Goal: Ask a question: Seek information or help from site administrators or community

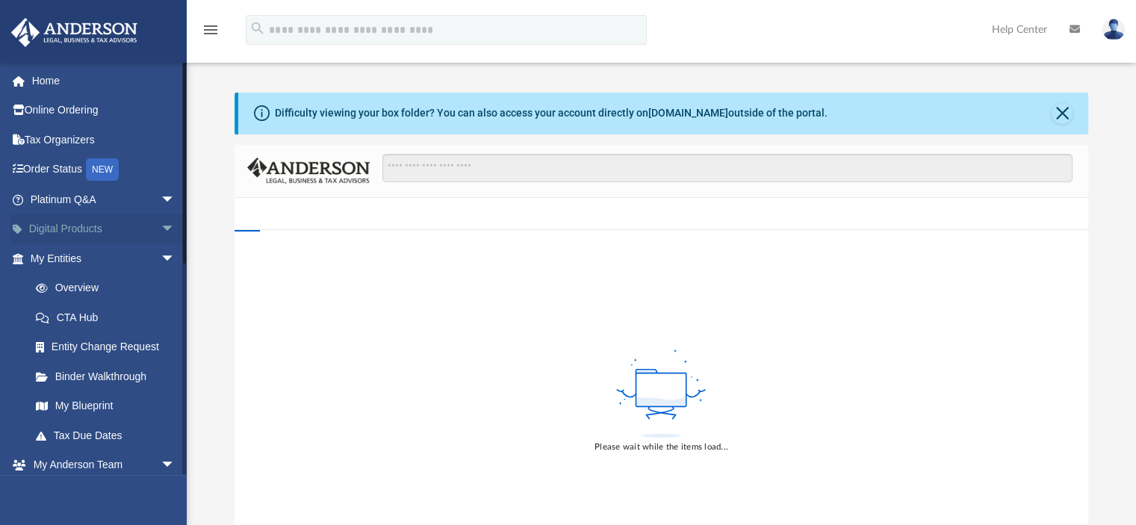
click at [161, 226] on span "arrow_drop_down" at bounding box center [176, 229] width 30 height 31
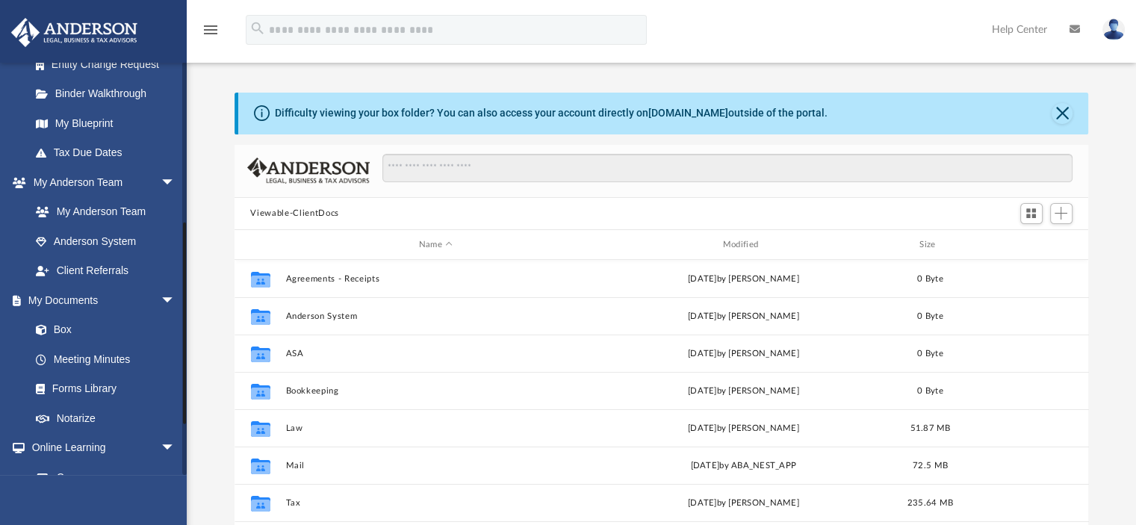
scroll to position [448, 0]
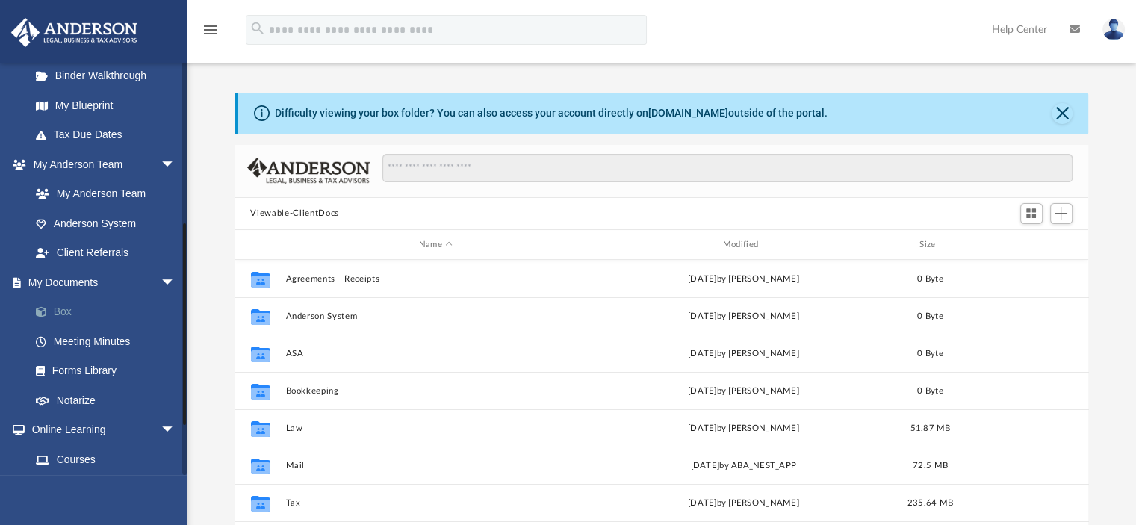
click at [62, 327] on link "Box" at bounding box center [109, 312] width 177 height 30
click at [1062, 112] on button "Close" at bounding box center [1061, 113] width 21 height 21
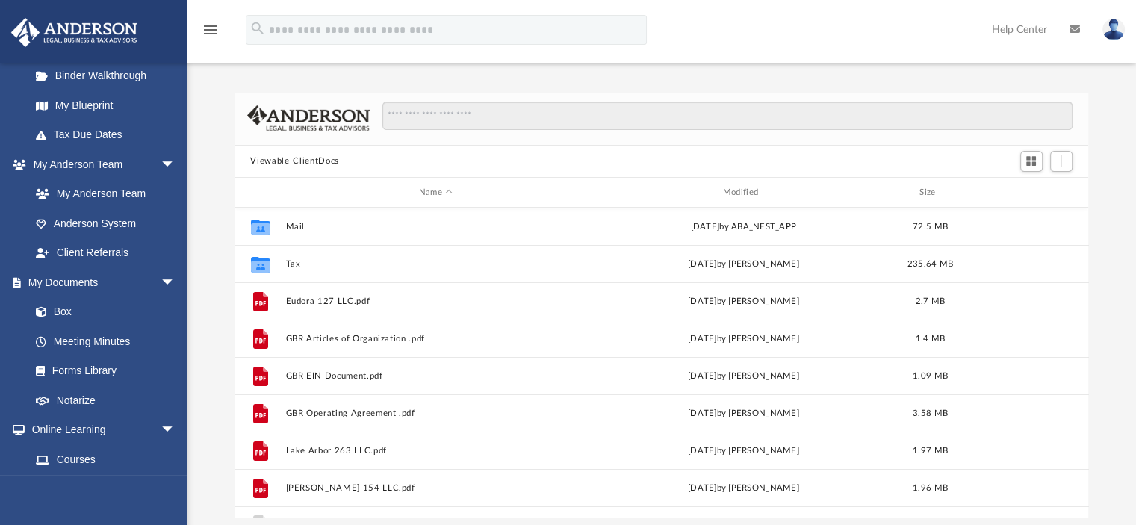
scroll to position [213, 0]
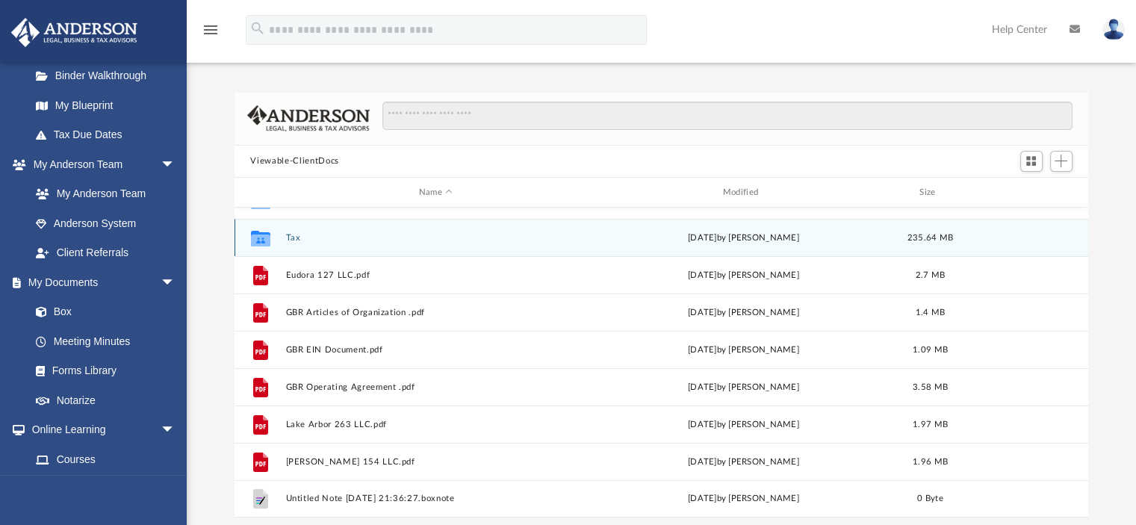
click at [290, 237] on button "Tax" at bounding box center [435, 238] width 301 height 10
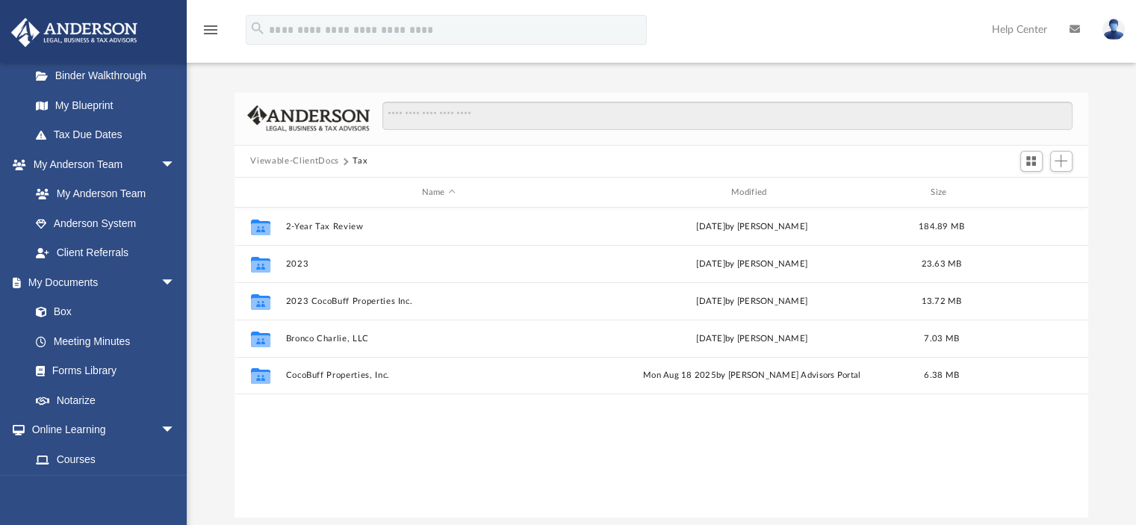
scroll to position [0, 0]
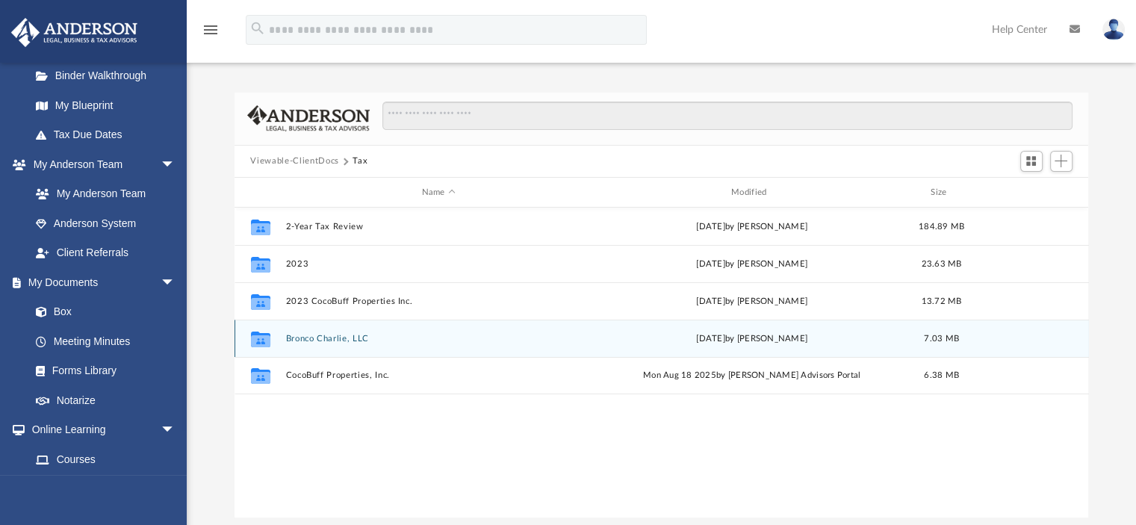
click at [307, 338] on button "Bronco Charlie, LLC" at bounding box center [438, 339] width 306 height 10
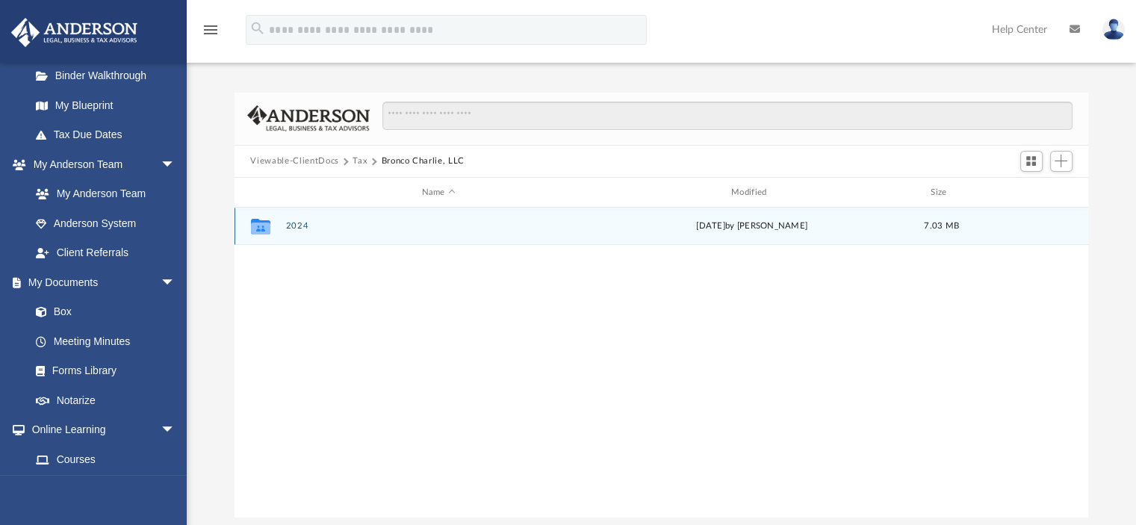
click at [299, 228] on button "2024" at bounding box center [438, 227] width 306 height 10
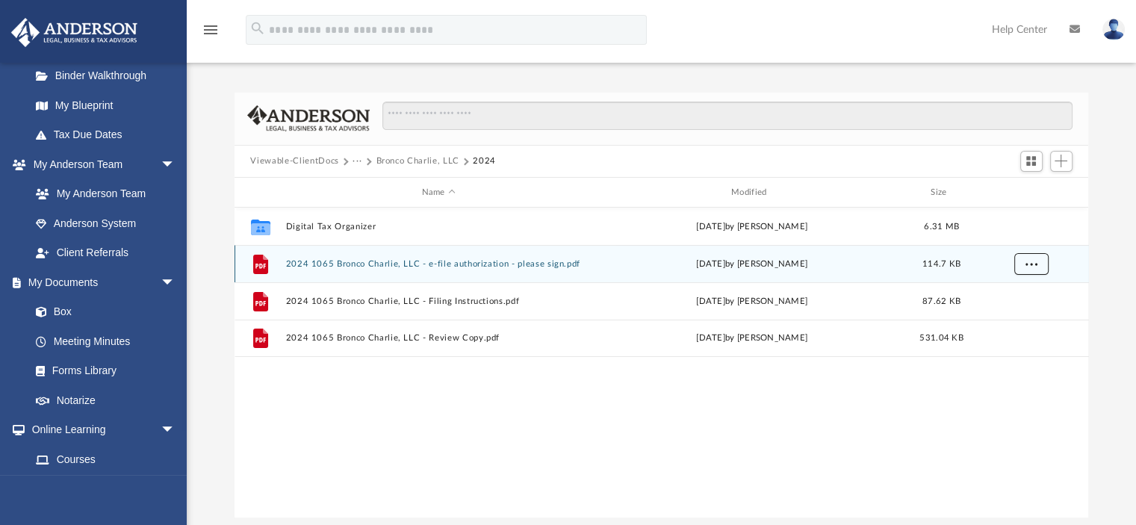
click at [1032, 264] on span "More options" at bounding box center [1030, 264] width 12 height 8
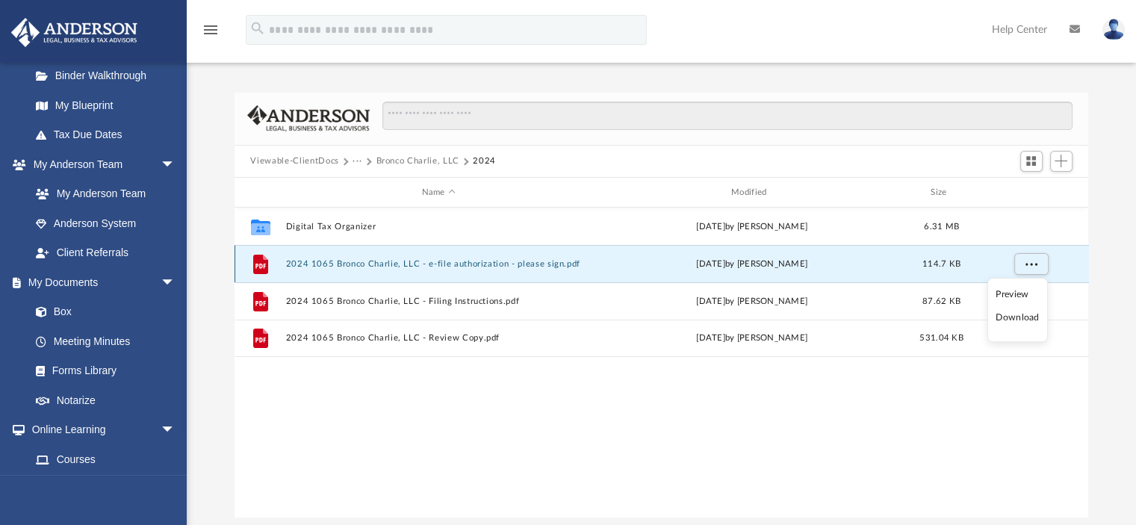
click at [349, 262] on button "2024 1065 Bronco Charlie, LLC - e-file authorization - please sign.pdf" at bounding box center [438, 264] width 306 height 10
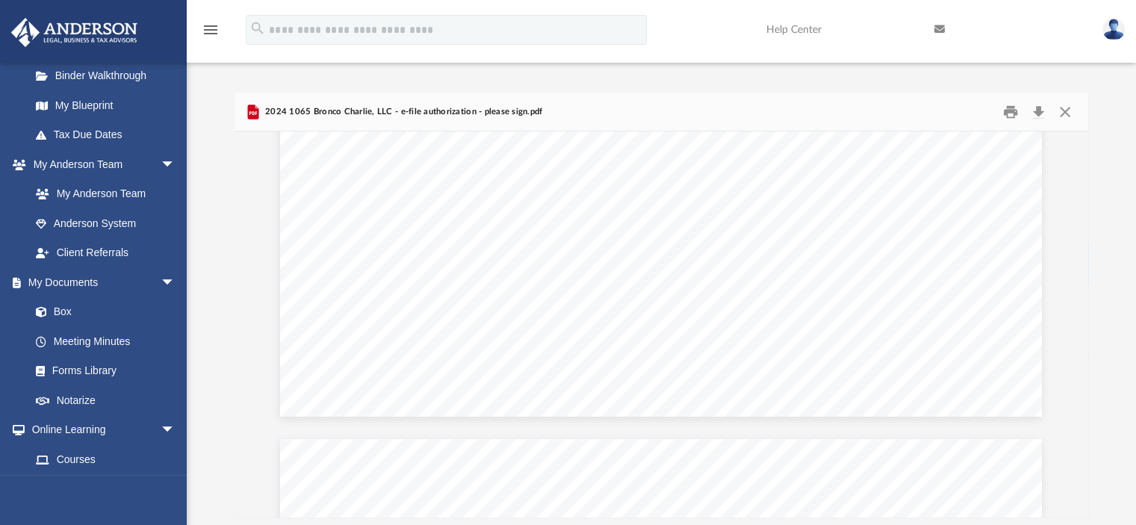
scroll to position [547, 0]
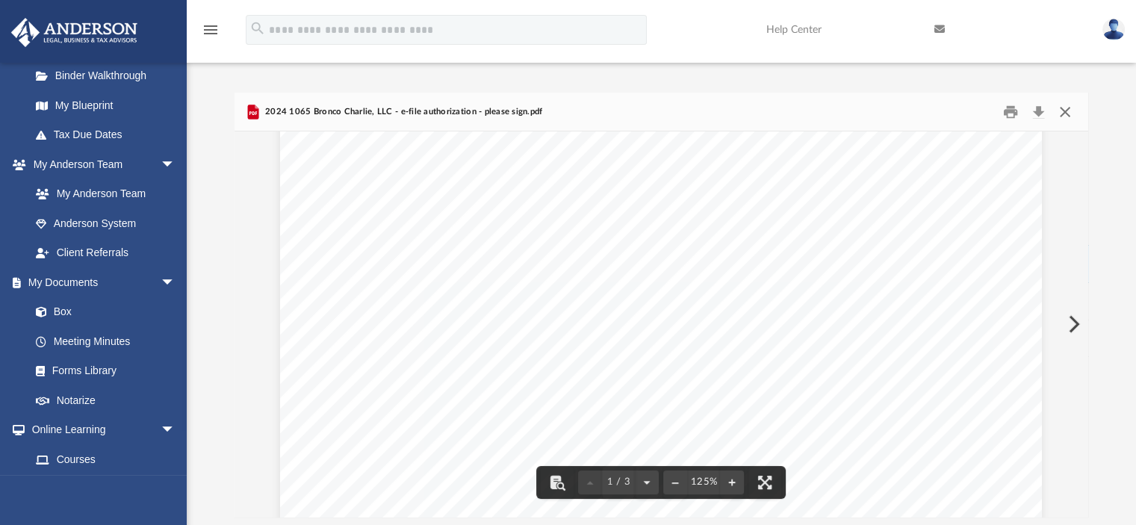
click at [1067, 115] on button "Close" at bounding box center [1064, 111] width 27 height 23
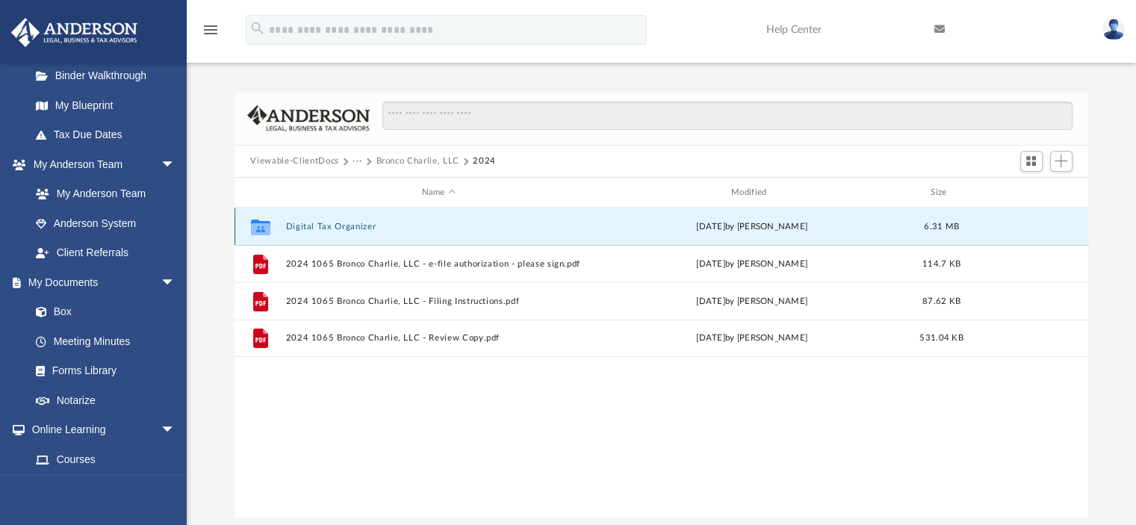
click at [299, 227] on button "Digital Tax Organizer" at bounding box center [438, 227] width 306 height 10
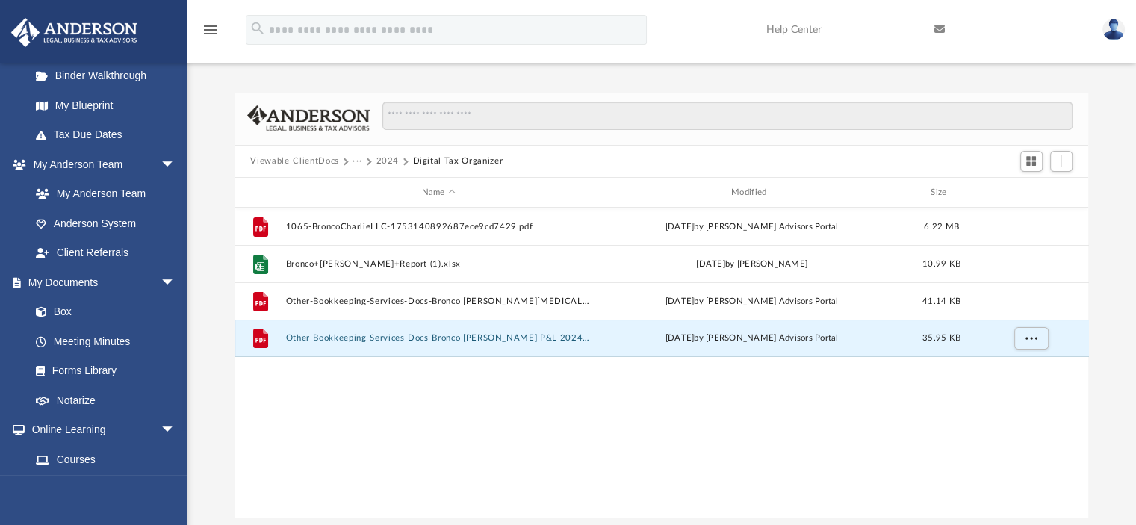
click at [391, 337] on button "Other-Bookkeeping-Services-Docs-Bronco Charlie P&L 2024-1753138395687ec4db85156…" at bounding box center [438, 339] width 306 height 10
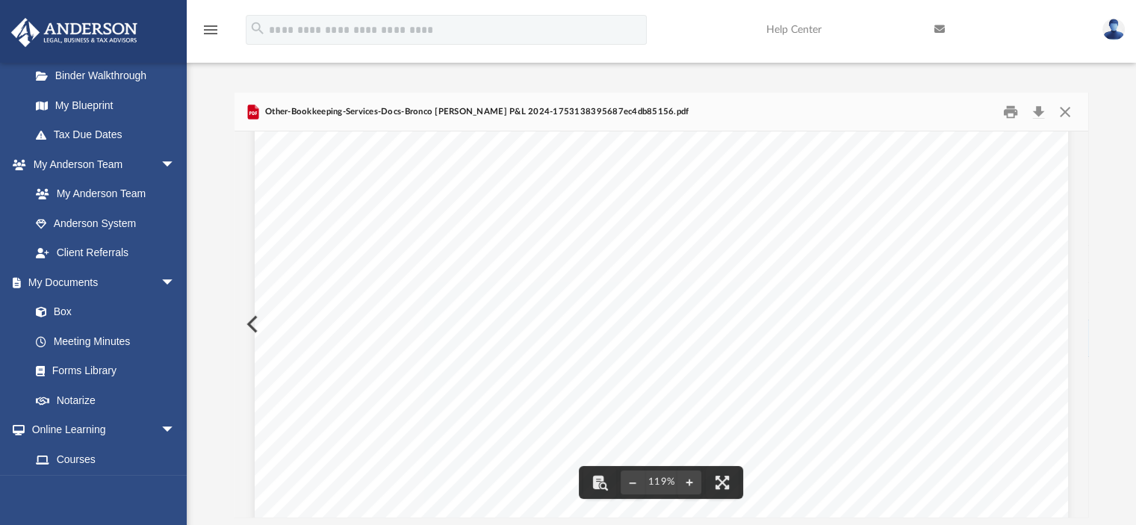
scroll to position [373, 0]
click at [1069, 109] on button "Close" at bounding box center [1064, 111] width 27 height 23
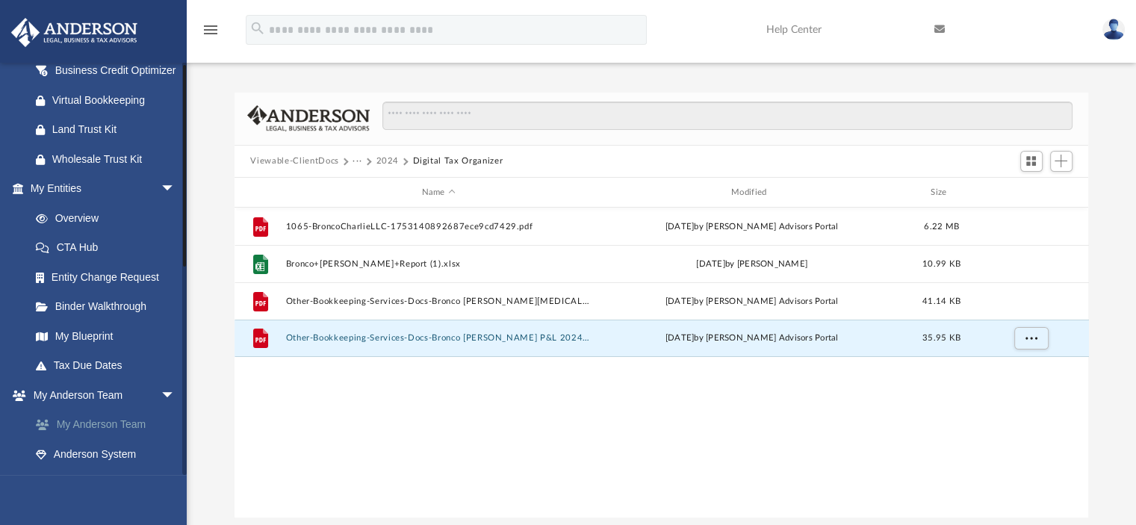
scroll to position [0, 0]
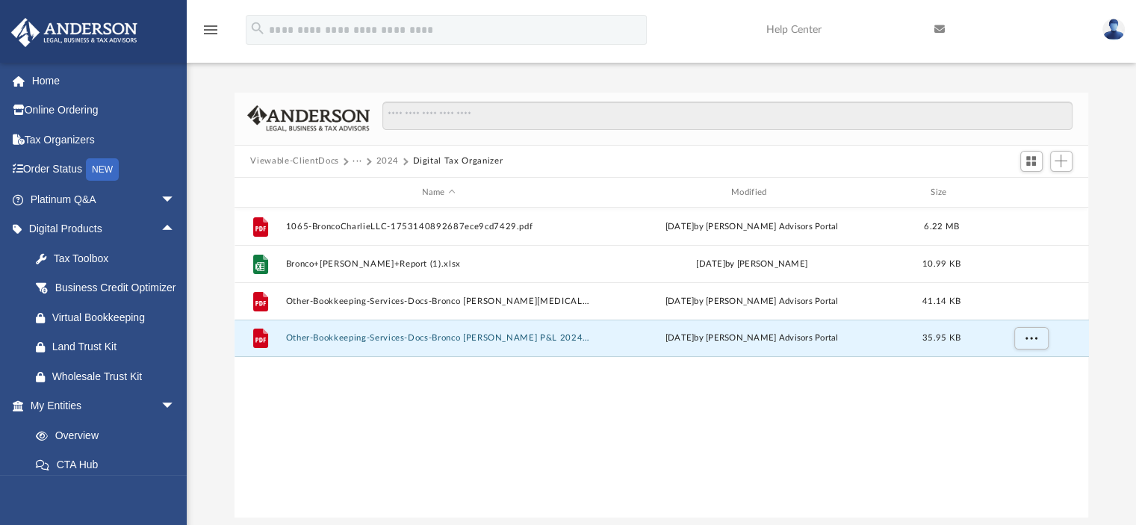
click at [1114, 34] on img at bounding box center [1113, 30] width 22 height 22
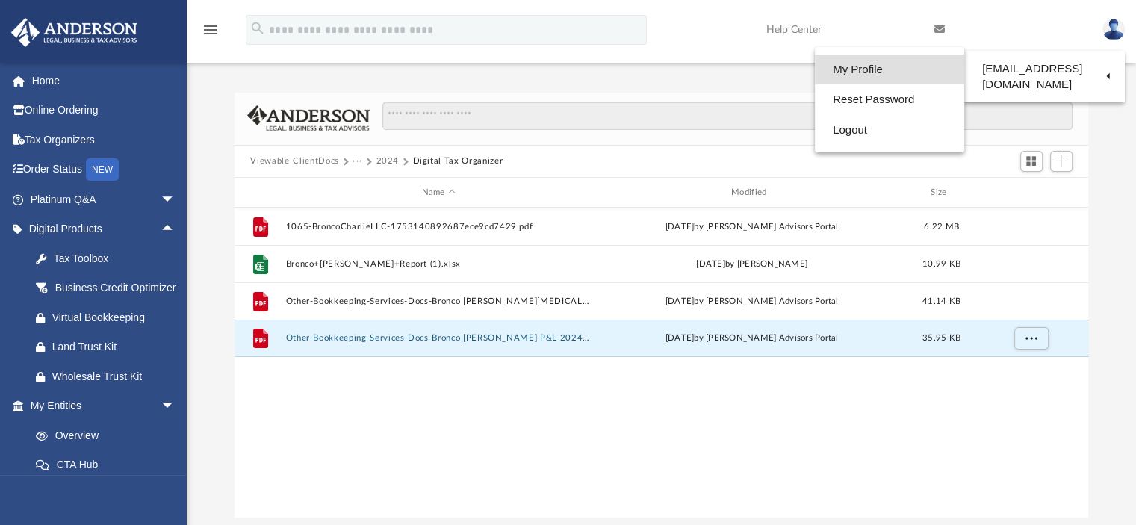
click at [883, 68] on link "My Profile" at bounding box center [889, 70] width 149 height 31
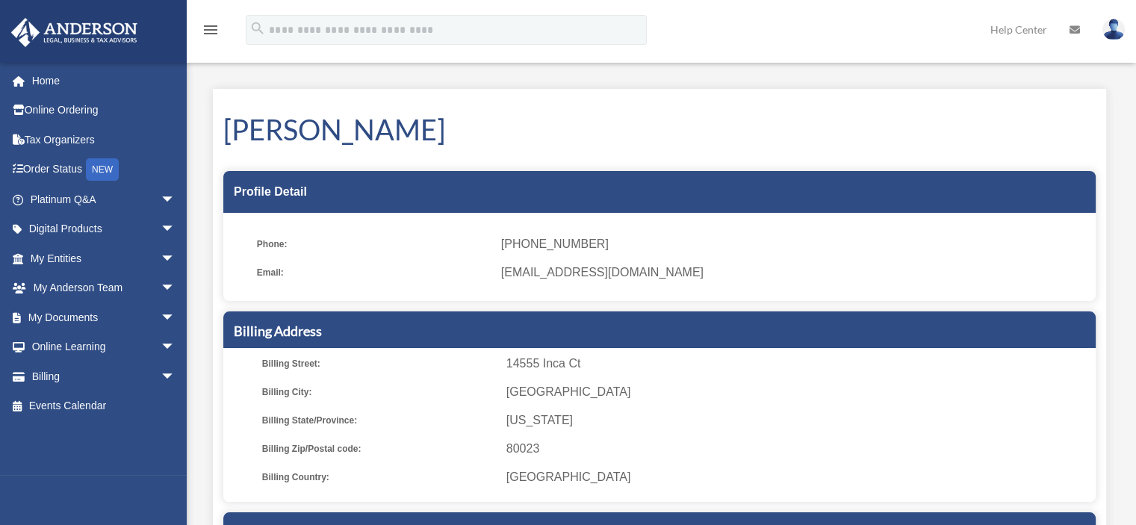
click at [1111, 34] on img at bounding box center [1113, 30] width 22 height 22
click at [1009, 29] on link "Help Center" at bounding box center [1018, 29] width 79 height 59
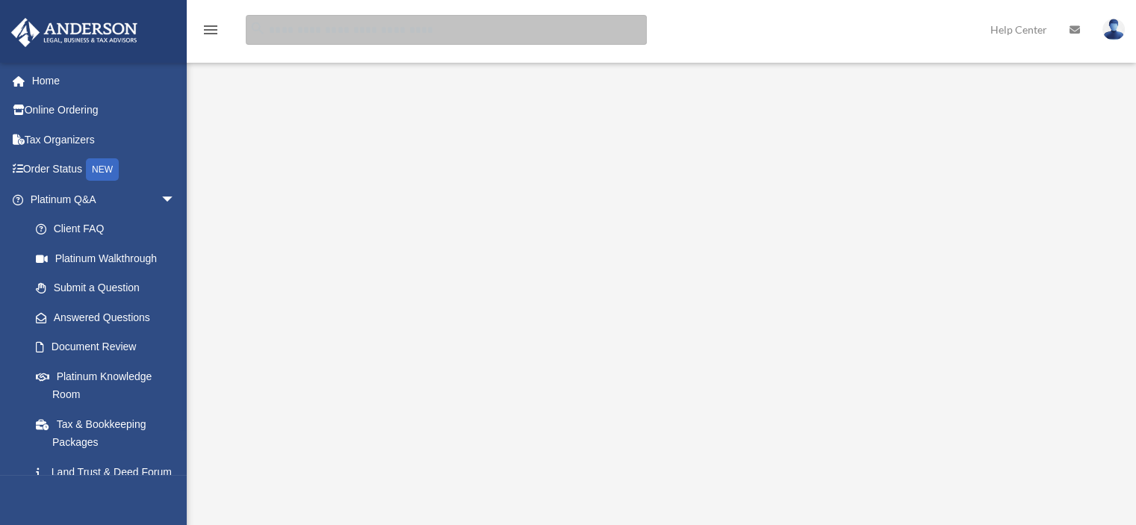
click at [346, 29] on input "search" at bounding box center [446, 30] width 401 height 30
type input "**********"
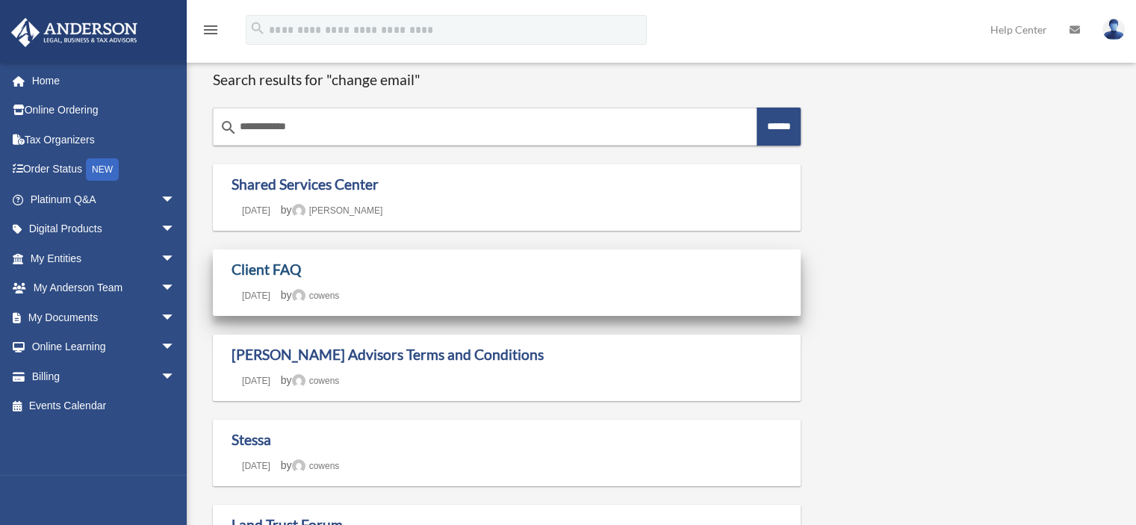
click at [248, 270] on link "Client FAQ" at bounding box center [265, 269] width 69 height 17
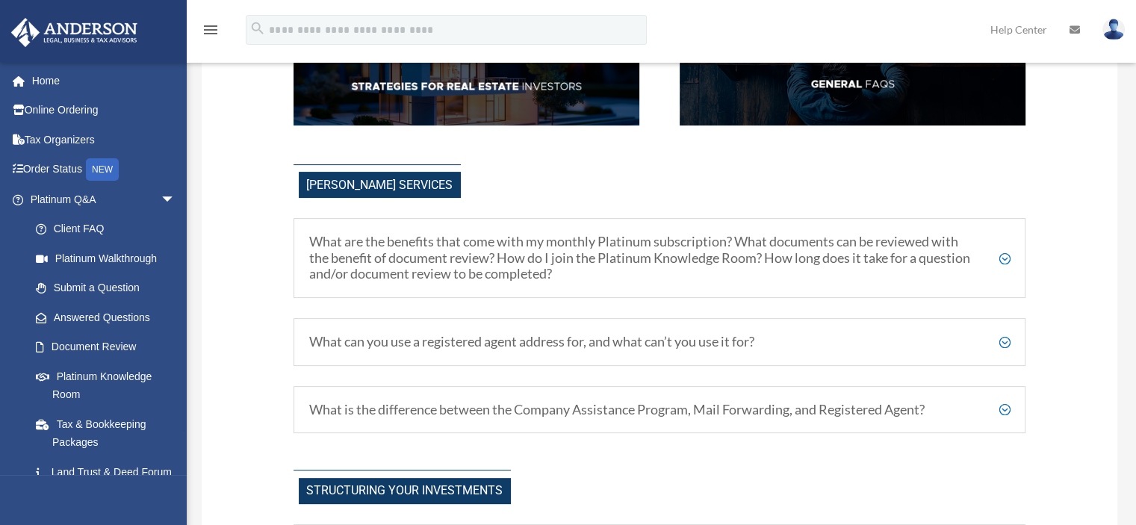
scroll to position [373, 0]
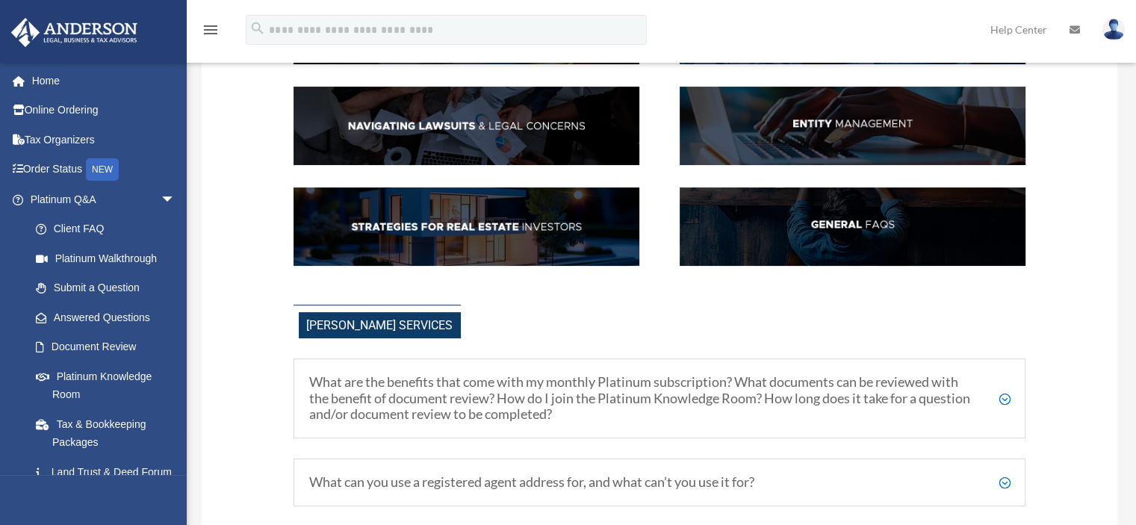
click at [836, 226] on img at bounding box center [852, 226] width 346 height 78
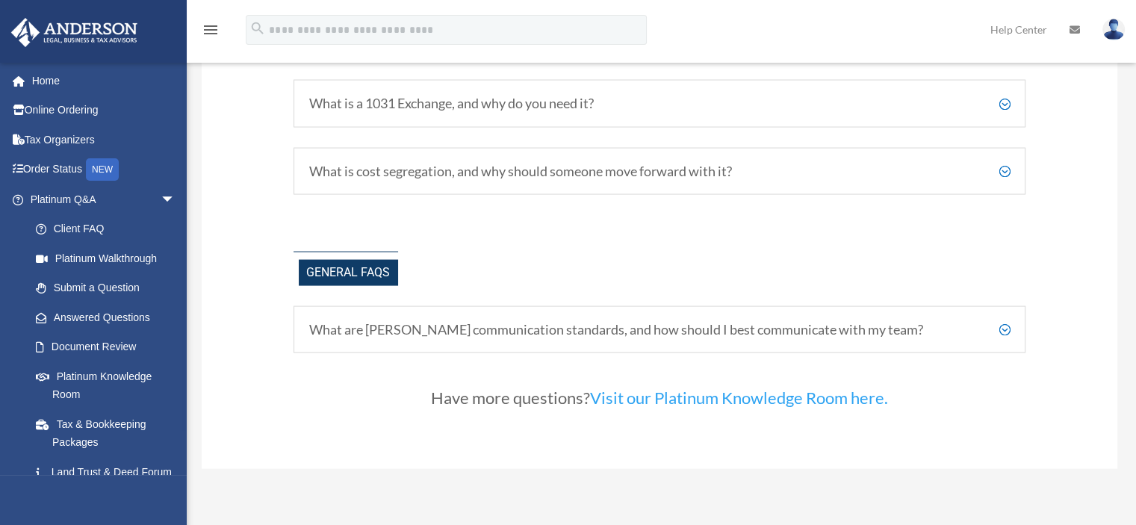
scroll to position [3161, 0]
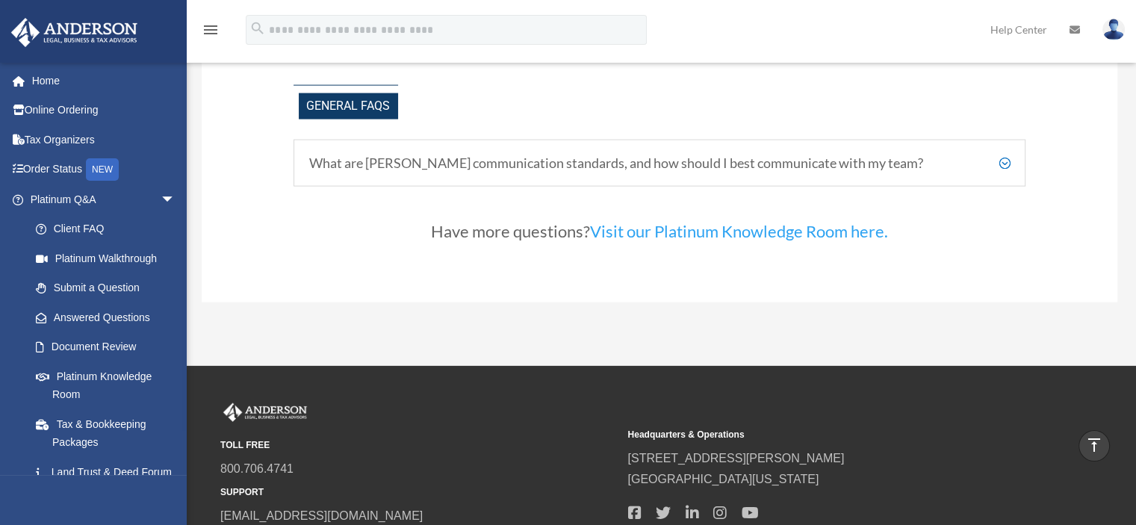
click at [1007, 165] on h5 "What are Anderson's communication standards, and how should I best communicate …" at bounding box center [659, 163] width 701 height 16
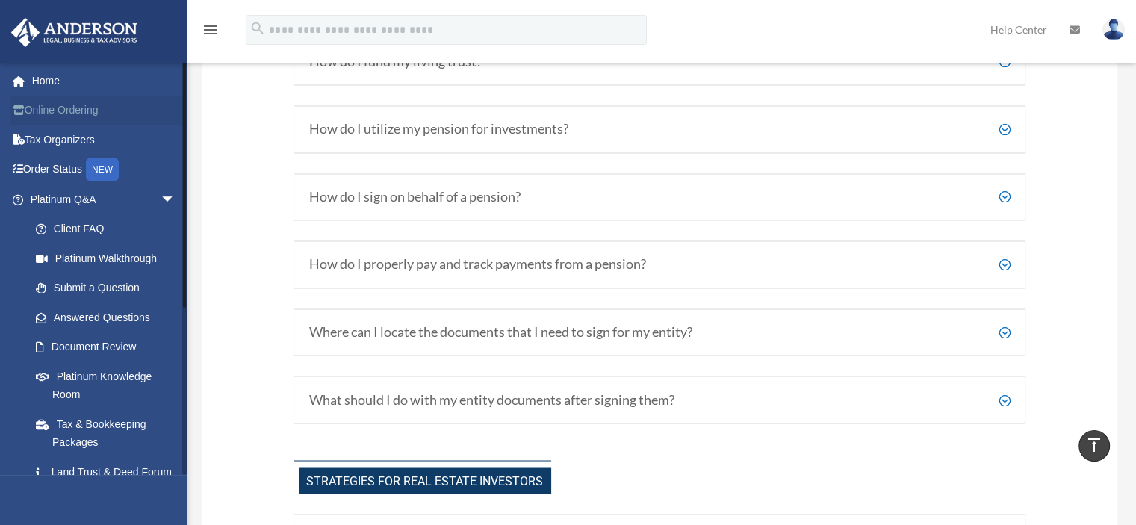
scroll to position [2489, 0]
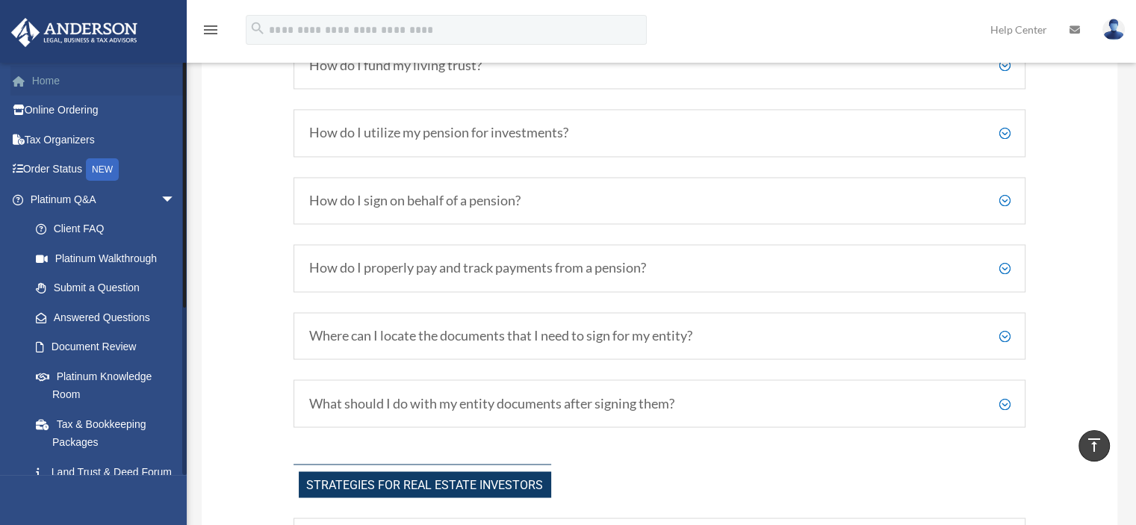
click at [53, 83] on link "Home" at bounding box center [103, 81] width 187 height 30
